Goal: Task Accomplishment & Management: Manage account settings

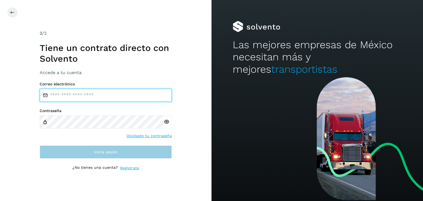
type input "**********"
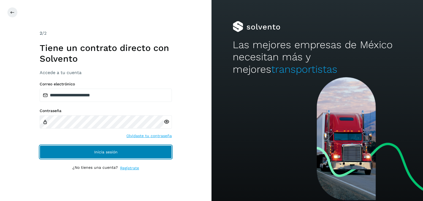
click at [139, 153] on button "Inicia sesión" at bounding box center [106, 152] width 132 height 13
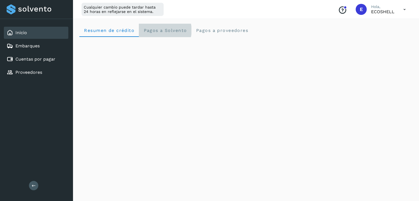
click at [169, 30] on span "Pagos a Solvento" at bounding box center [165, 30] width 44 height 5
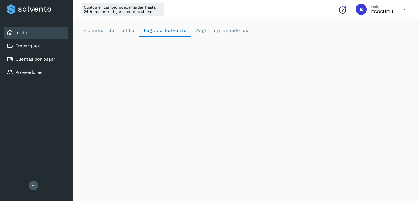
click at [397, 10] on div "Conoce nuestros beneficios E Hola, ECOSHELL" at bounding box center [372, 9] width 77 height 13
click at [402, 9] on icon at bounding box center [404, 9] width 11 height 11
click at [363, 36] on div "Cerrar sesión" at bounding box center [378, 35] width 66 height 10
